Goal: Task Accomplishment & Management: Manage account settings

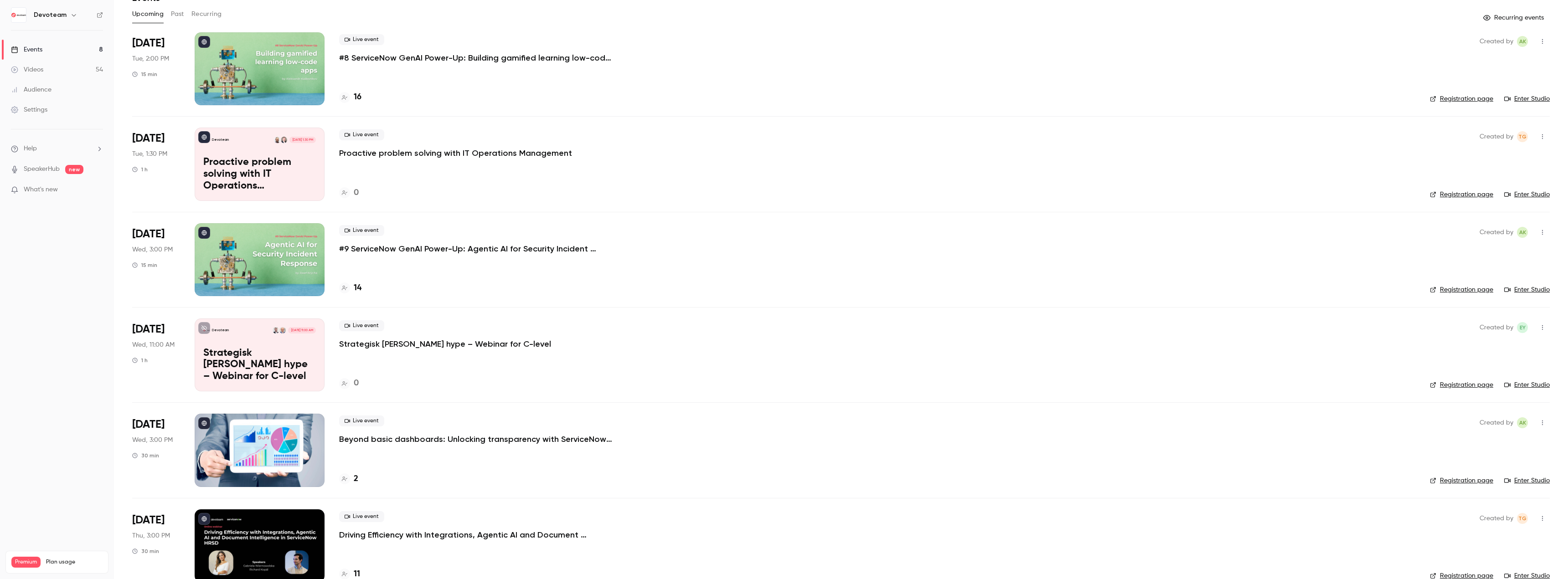
scroll to position [45, 0]
click at [373, 346] on p "Strategisk [PERSON_NAME] hype – Webinar for C-level" at bounding box center [445, 344] width 212 height 11
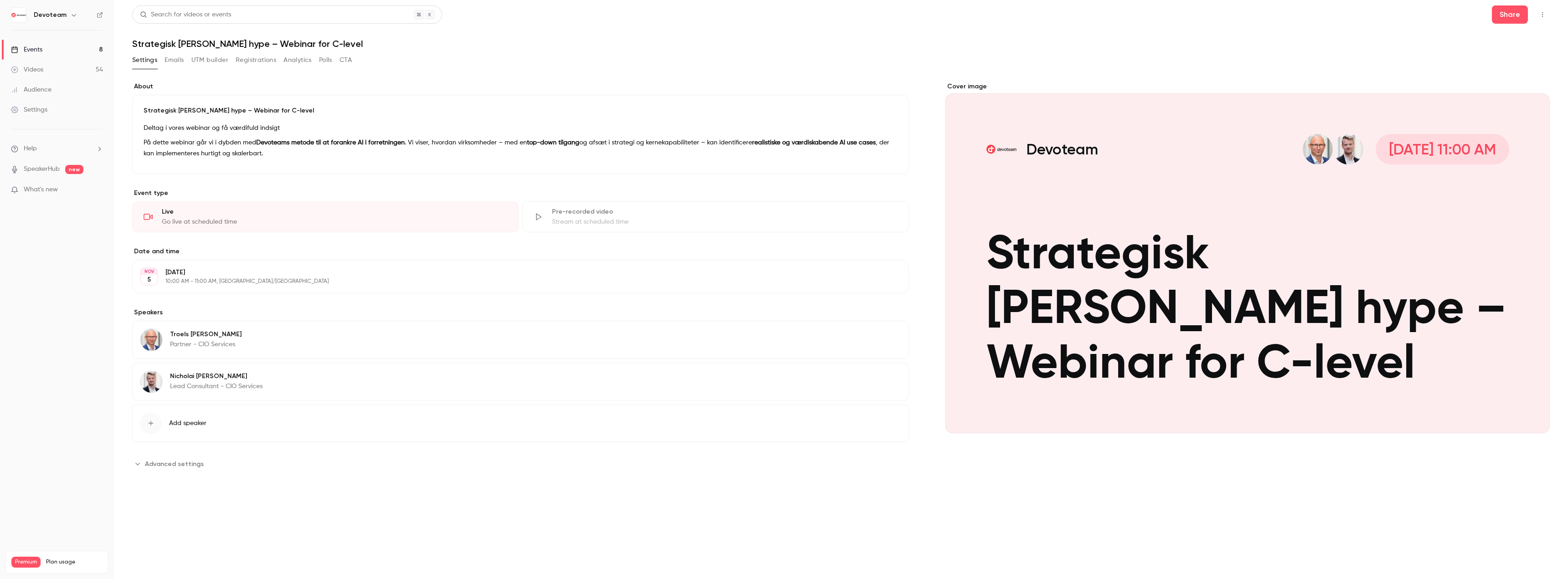
click at [62, 50] on link "Events 8" at bounding box center [57, 49] width 114 height 20
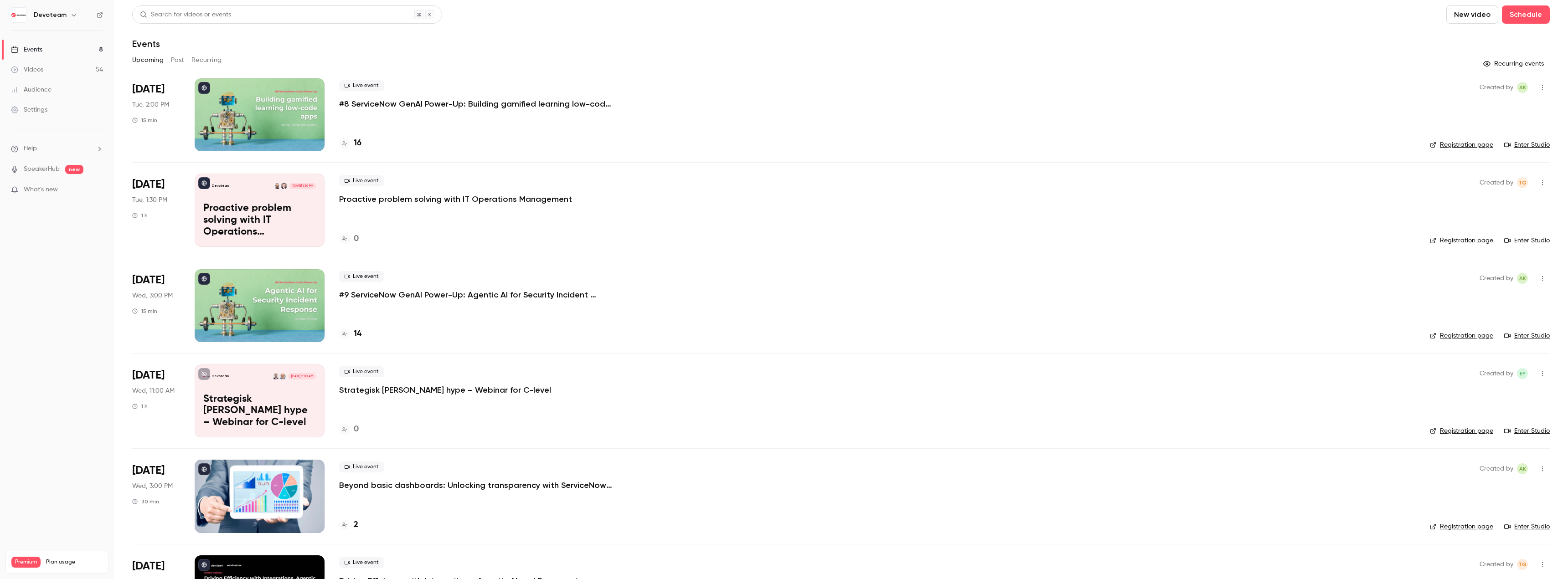
click at [374, 198] on p "Proactive problem solving with IT Operations Management" at bounding box center [455, 198] width 233 height 11
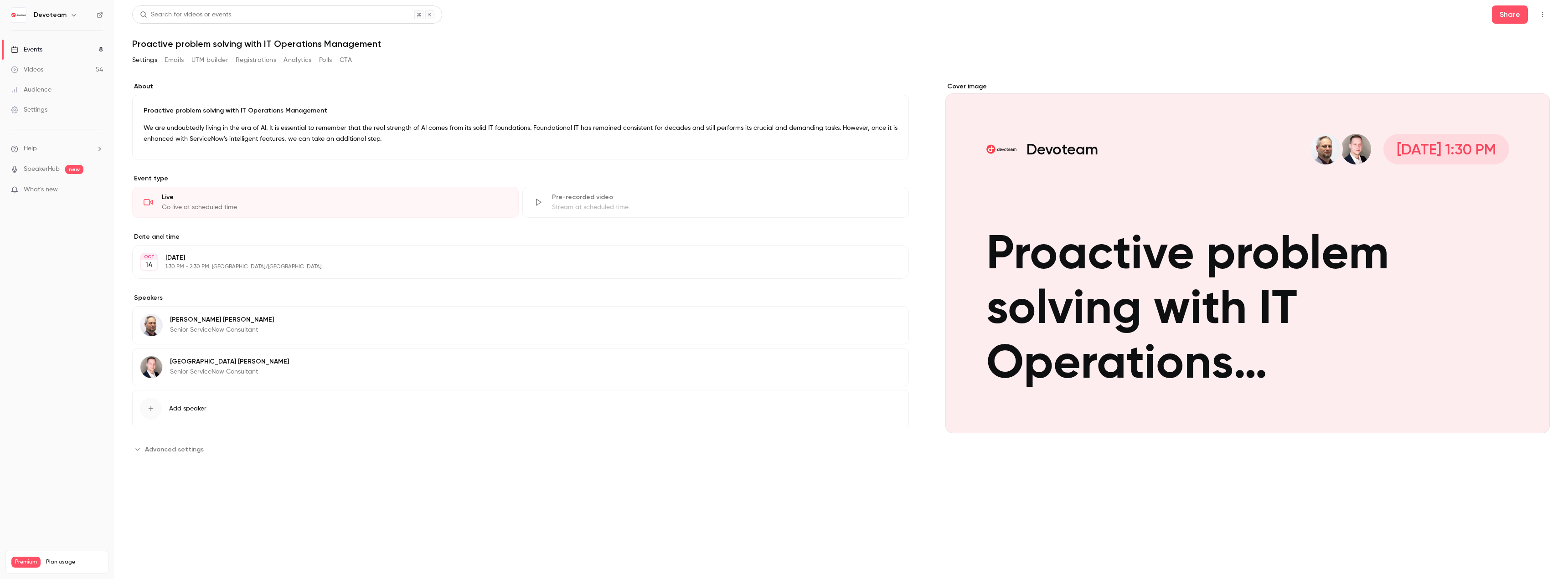
click at [57, 54] on link "Events 8" at bounding box center [57, 49] width 114 height 20
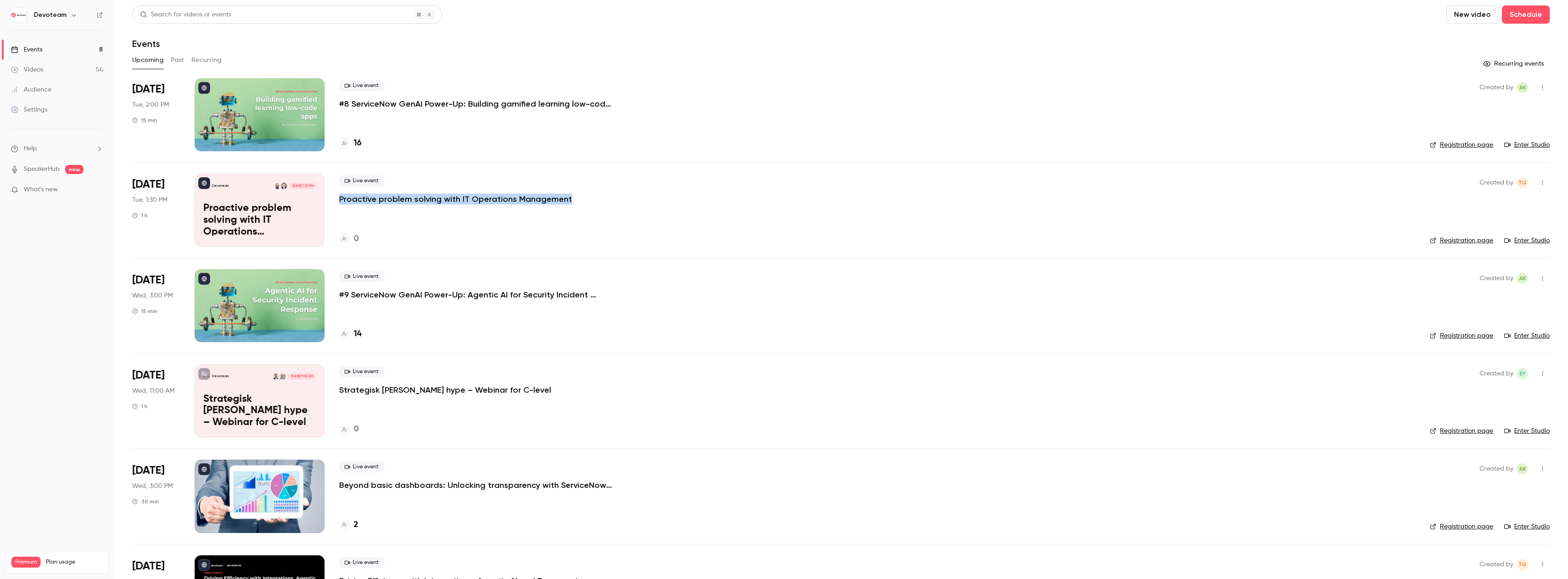
drag, startPoint x: 336, startPoint y: 199, endPoint x: 678, endPoint y: 199, distance: 342.0
click at [678, 199] on li "[DATE] Tue, 1:30 PM 1 h Devoteam [DATE] 1:30 PM Proactive problem solving with …" at bounding box center [841, 210] width 1417 height 95
copy p "Proactive problem solving with IT Operations Management"
click at [452, 145] on div "16" at bounding box center [877, 143] width 1076 height 13
drag, startPoint x: 335, startPoint y: 198, endPoint x: 701, endPoint y: 199, distance: 366.0
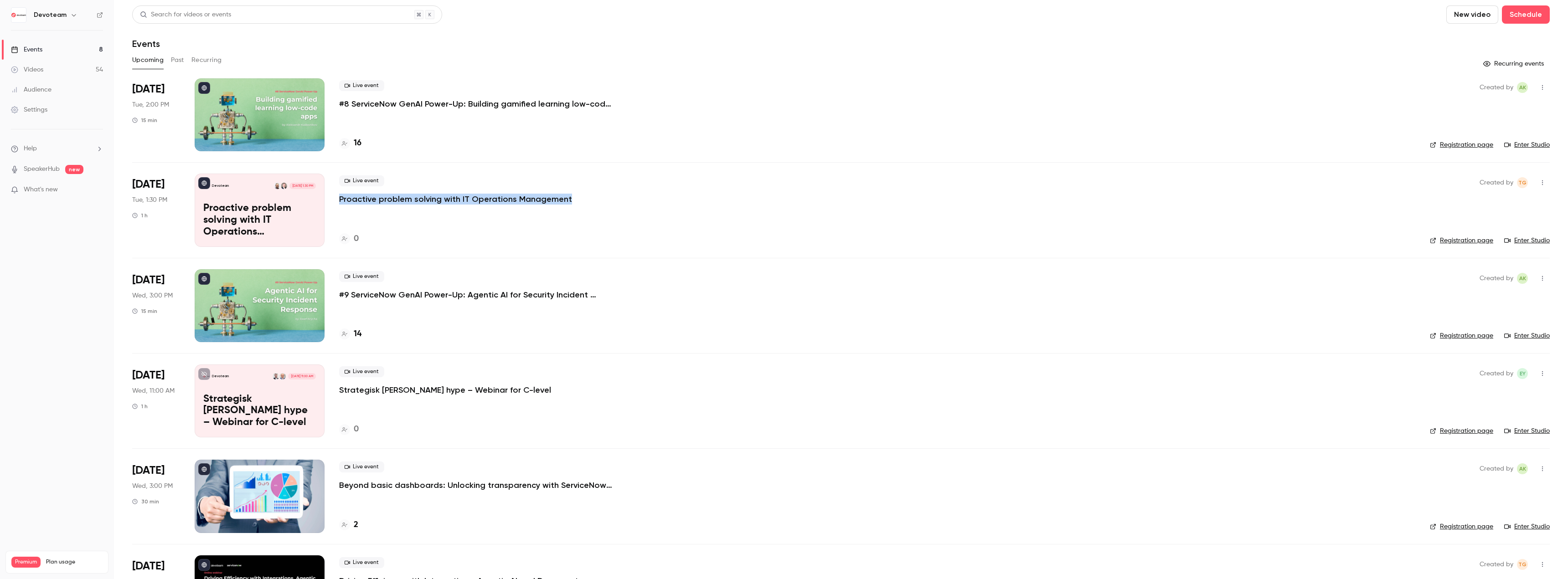
click at [699, 199] on li "[DATE] Tue, 1:30 PM 1 h Devoteam [DATE] 1:30 PM Proactive problem solving with …" at bounding box center [841, 210] width 1417 height 95
copy p "Proactive problem solving with IT Operations Management"
click at [376, 198] on p "Proactive problem solving with IT Operations Management" at bounding box center [455, 198] width 233 height 11
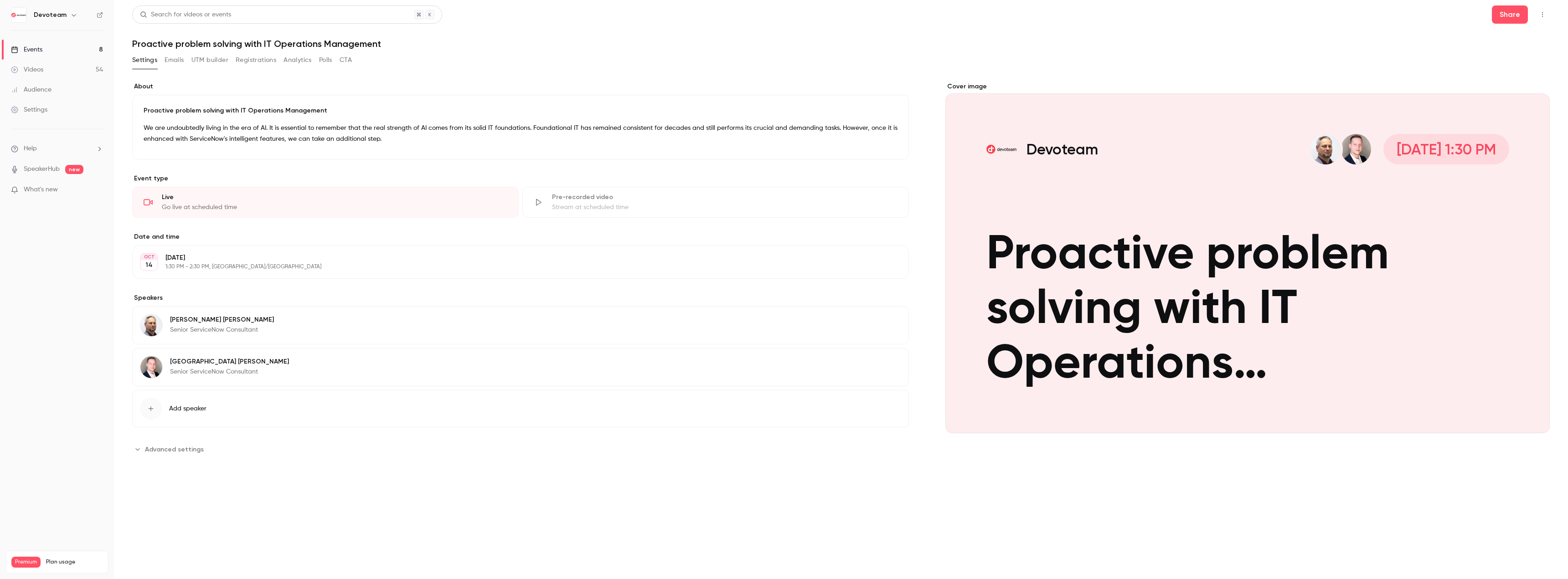
click at [263, 62] on button "Registrations" at bounding box center [256, 60] width 41 height 15
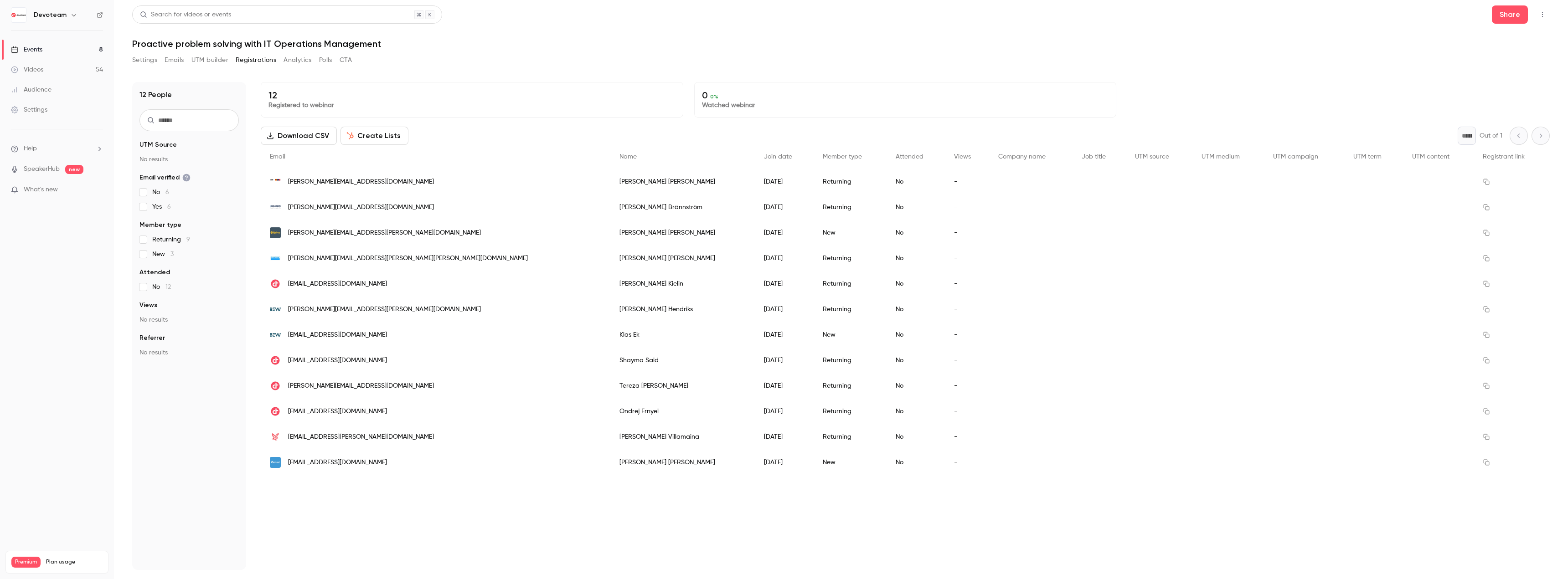
click at [54, 51] on link "Events 8" at bounding box center [57, 49] width 114 height 20
